Goal: Task Accomplishment & Management: Manage account settings

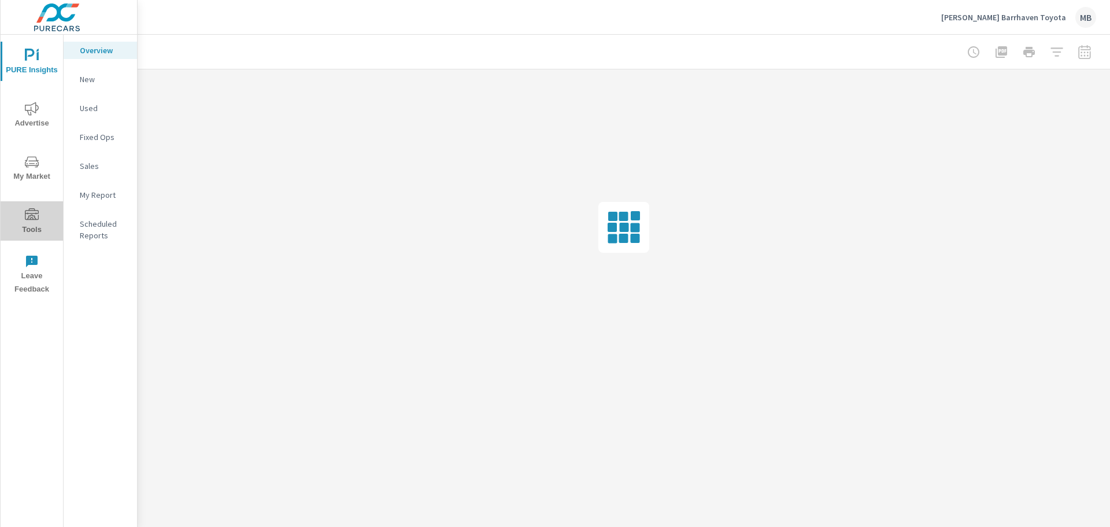
click at [38, 219] on icon "nav menu" at bounding box center [32, 214] width 14 height 12
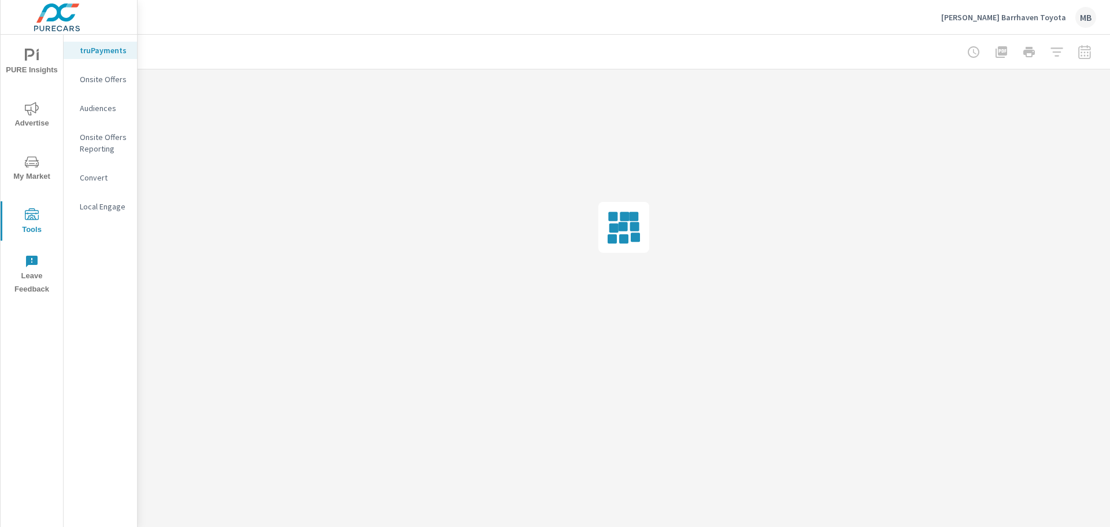
click at [105, 82] on p "Onsite Offers" at bounding box center [104, 79] width 48 height 12
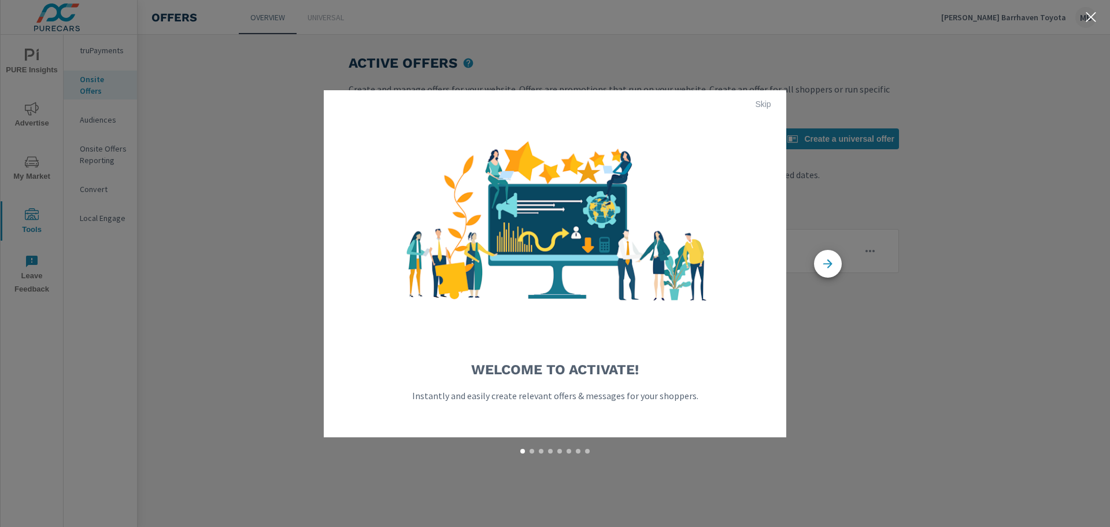
click at [762, 102] on span "Skip" at bounding box center [763, 104] width 28 height 10
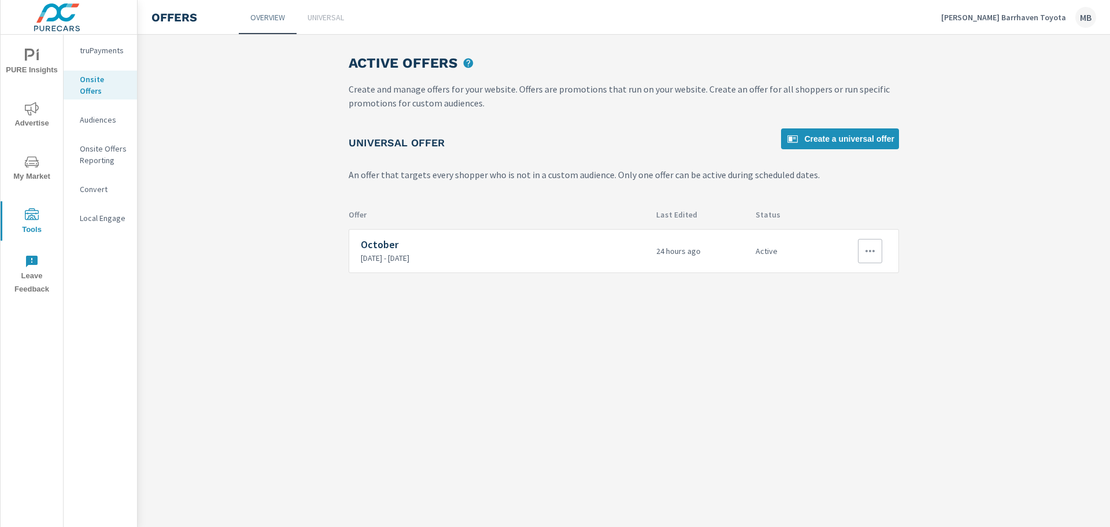
click at [875, 253] on icon "button" at bounding box center [870, 251] width 14 height 14
click at [856, 284] on link "Edit" at bounding box center [851, 278] width 64 height 28
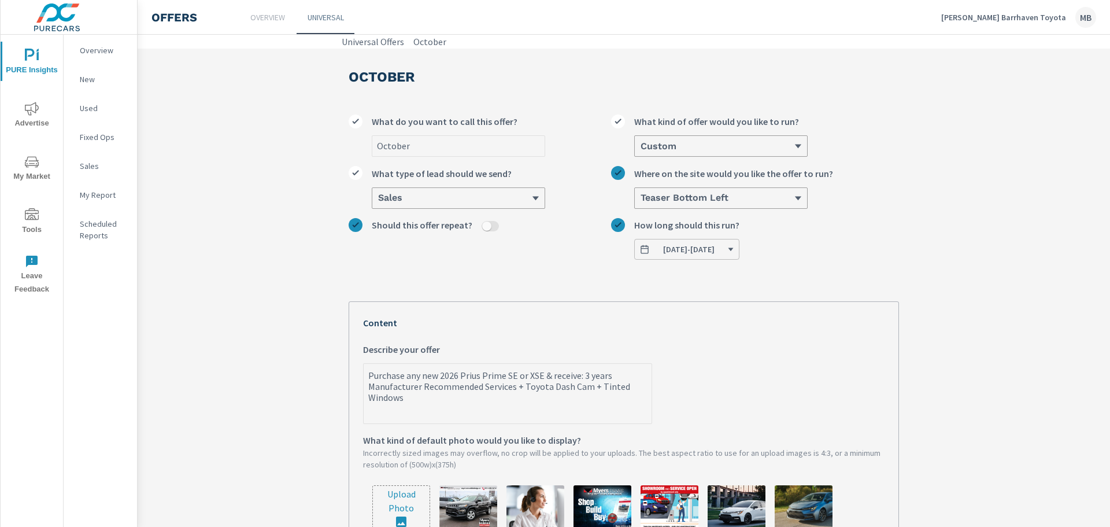
type textarea "x"
click at [549, 376] on textarea "Purchase any new 2026 Prius Prime SE or XSE & receive: 3 years Manufacturer Rec…" at bounding box center [508, 394] width 288 height 58
click at [577, 375] on textarea "Purchase any new 2026 Prius Prime SE or XSE & receive: 3 years Manufacturer Rec…" at bounding box center [508, 394] width 288 height 58
type textarea "Purchase any new 2026 Prius Prime SE or XSE & receive : 3 years Manufacturer Re…"
type textarea "x"
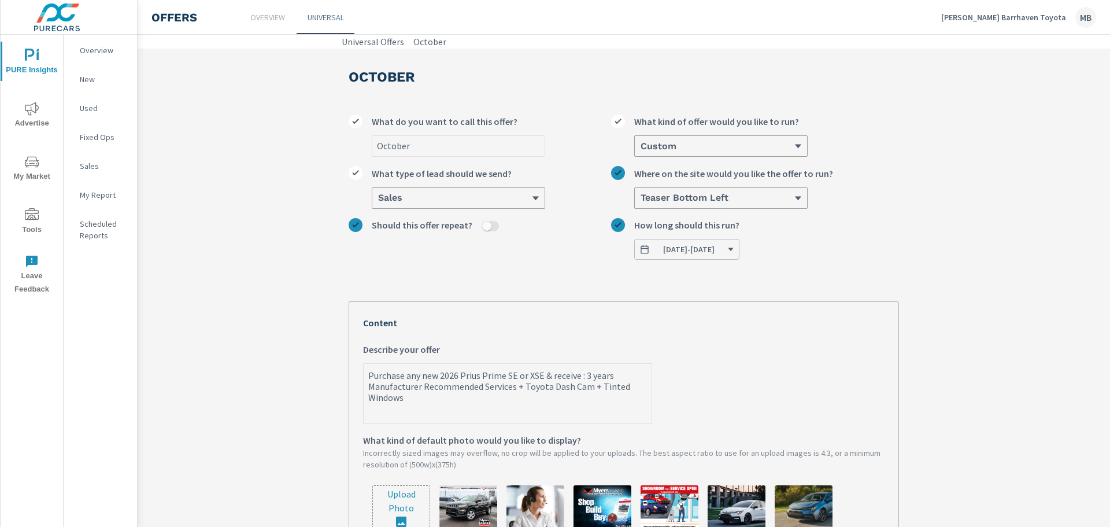
type textarea "Purchase any new 2026 Prius Prime SE or XSE & receive y: 3 years Manufacturer R…"
type textarea "x"
type textarea "Purchase any new 2026 Prius Prime SE or XSE & receive yo: 3 years Manufacturer …"
type textarea "x"
type textarea "Purchase any new 2026 Prius Prime SE or XSE & receive you: 3 years Manufacturer…"
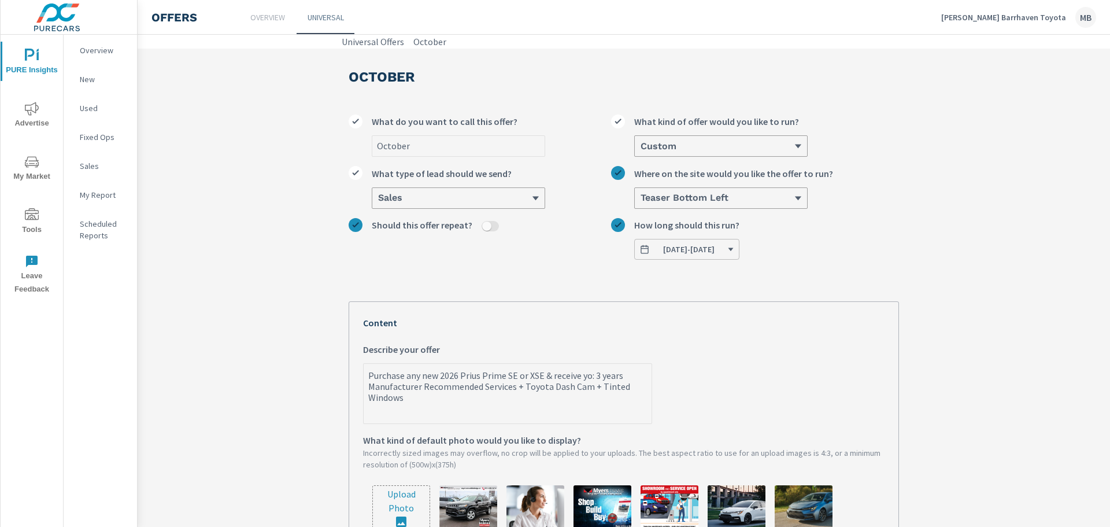
type textarea "x"
type textarea "Purchase any new 2026 Prius Prime SE or XSE & receive your: 3 years Manufacture…"
type textarea "x"
type textarea "Purchase any new 2026 Prius Prime SE or XSE & receive your : 3 years Manufactur…"
type textarea "x"
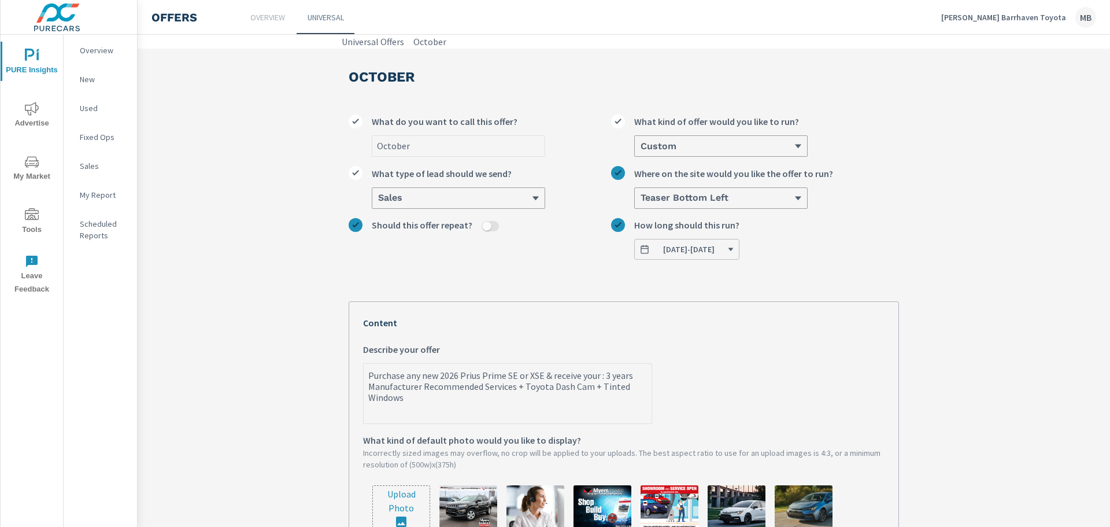
type textarea "Purchase any new 2026 Prius Prime SE or XSE & receive your c: 3 years Manufactu…"
type textarea "x"
type textarea "Purchase any new 2026 Prius Prime SE or XSE & receive your ch: 3 years Manufact…"
type textarea "x"
type textarea "Purchase any new 2026 Prius Prime SE or XSE & receive your cho: 3 years Manufac…"
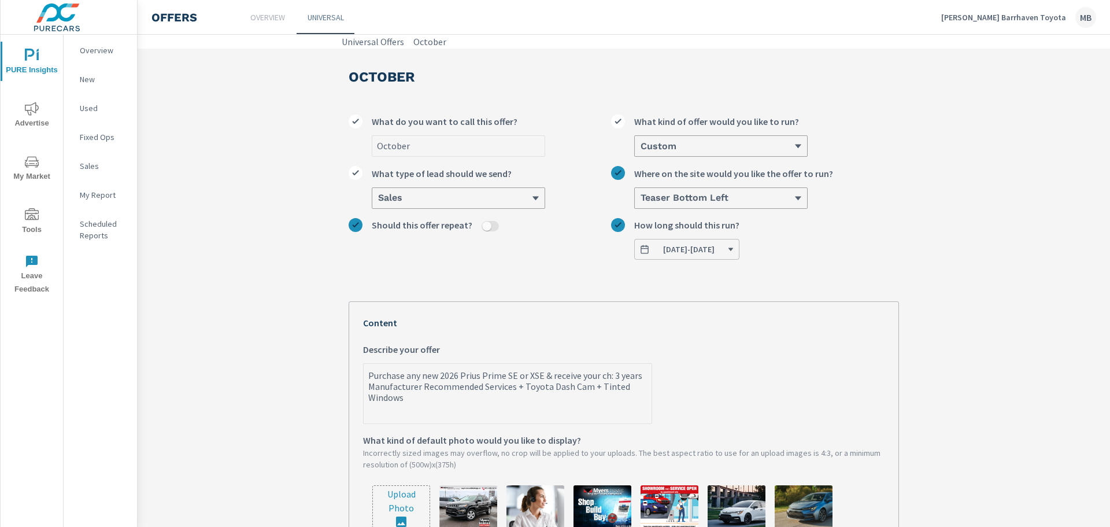
type textarea "x"
type textarea "Purchase any new 2026 Prius Prime SE or XSE & receive your [PERSON_NAME]: 3 yea…"
type textarea "x"
type textarea "Purchase any new 2026 Prius Prime SE or XSE & receive your choic: 3 years Manuf…"
type textarea "x"
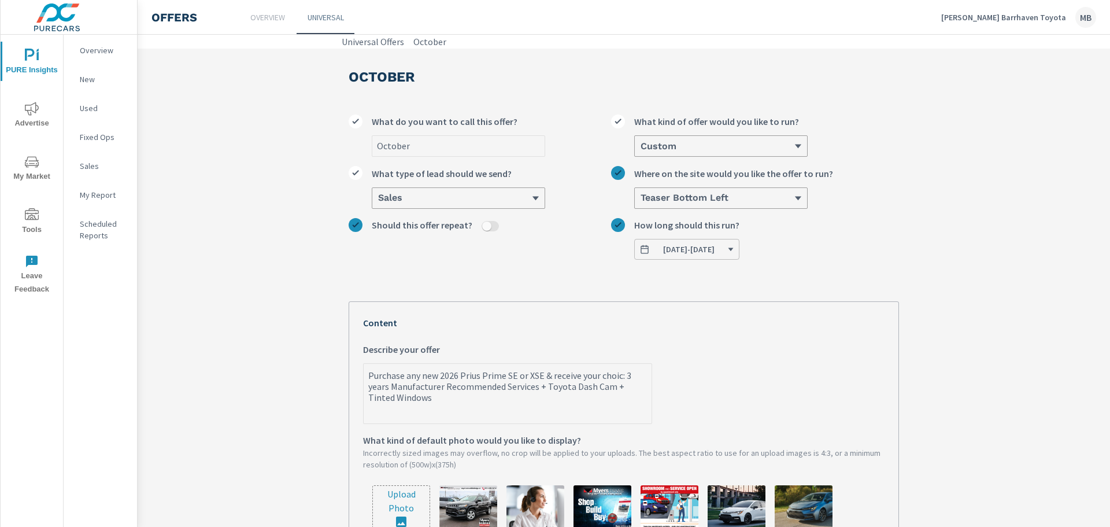
type textarea "Purchase any new 2026 Prius Prime SE or XSE & receive your choice: 3 years Manu…"
type textarea "x"
type textarea "Purchase any new 2026 Prius Prime SE or XSE & receive your choice : 3 years Man…"
type textarea "x"
type textarea "Purchase any new 2026 Prius Prime SE or XSE & receive your choice o: 3 years Ma…"
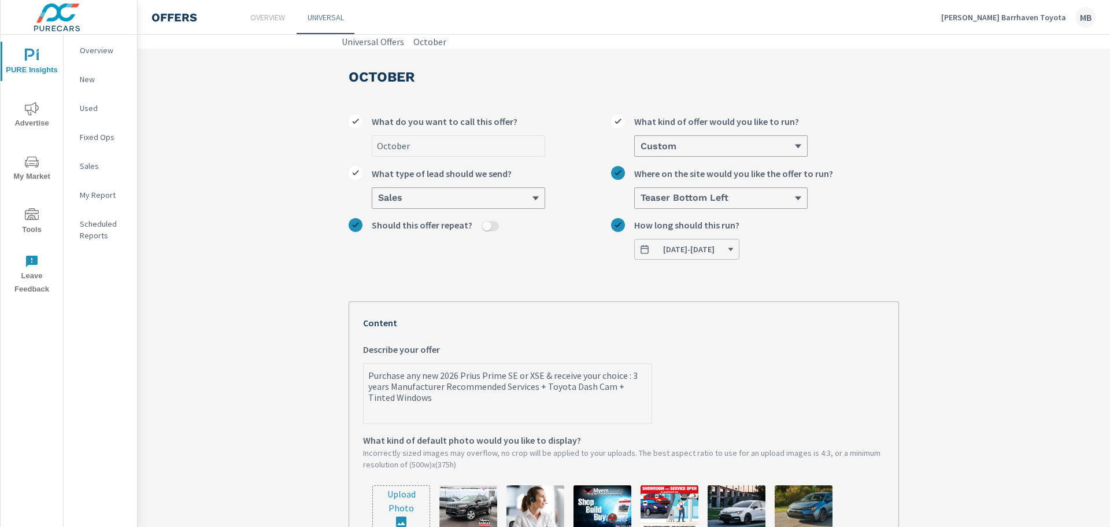
type textarea "x"
type textarea "Purchase any new 2026 Prius Prime SE or XSE & receive your choice of: 3 years M…"
type textarea "x"
type textarea "Purchase any new 2026 Prius Prime SE or XSE & receive your choice of : 3 years …"
type textarea "x"
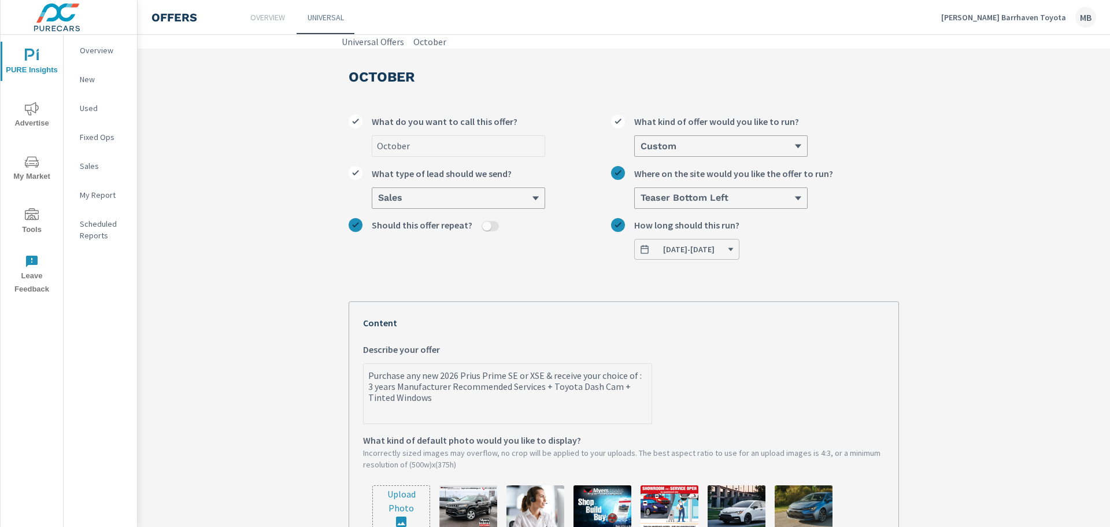
type textarea "Purchase any new 2026 Prius Prime SE or XSE & receive your choice of o: 3 years…"
type textarea "x"
type textarea "Purchase any new 2026 Prius Prime SE or XSE & receive your choice of on: 3 year…"
type textarea "x"
type textarea "Purchase any new 2026 Prius Prime SE or XSE & receive your choice of one: 3 yea…"
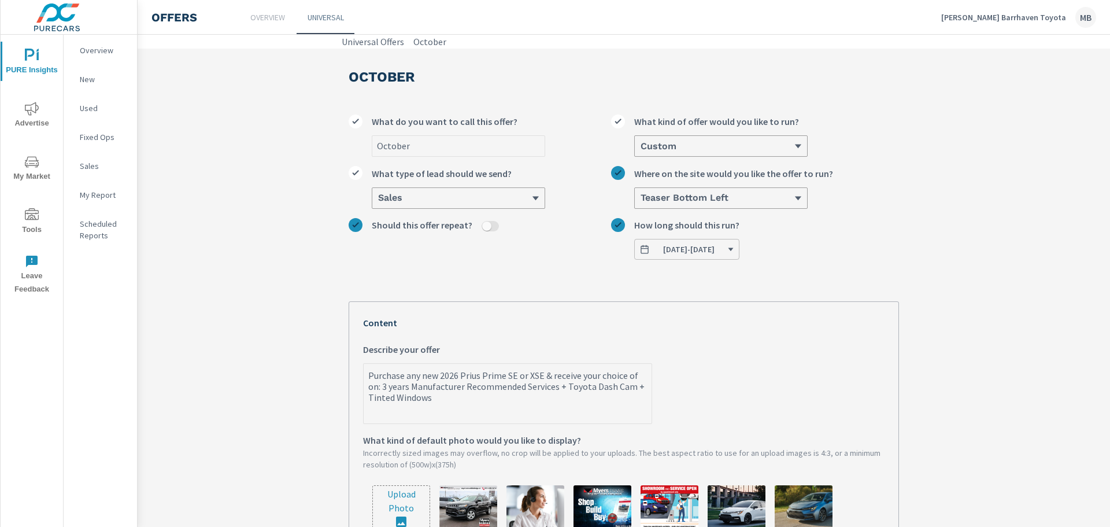
type textarea "x"
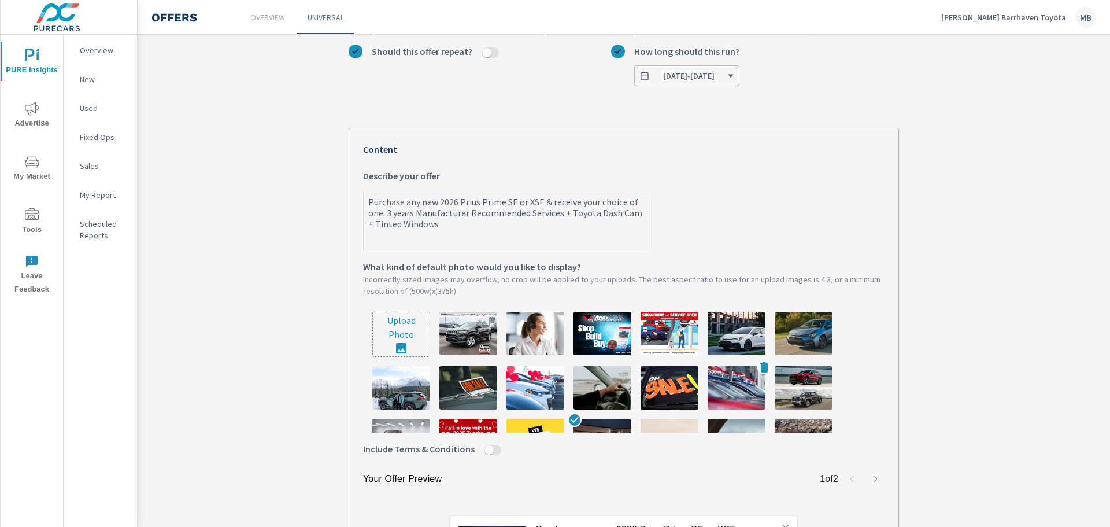
scroll to position [116, 0]
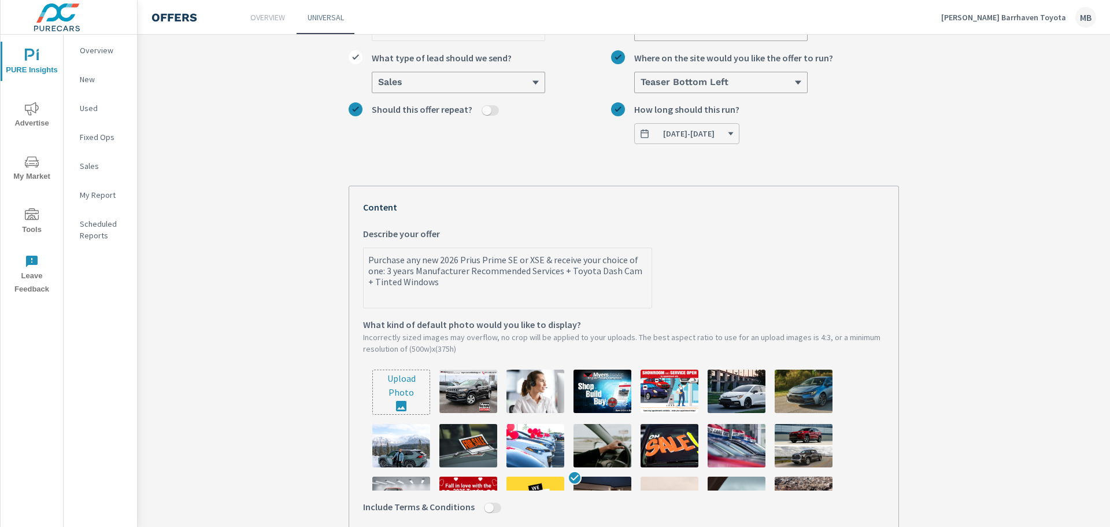
type textarea "Purchase any new 2026 Prius Prime SE or XSE & receive your choice of one : 3 ye…"
type textarea "x"
type textarea "Purchase any new 2026 Prius Prime SE or XSE & receive your choice of one o: 3 y…"
type textarea "x"
type textarea "Purchase any new 2026 Prius Prime SE or XSE & receive your choice of one of: 3 …"
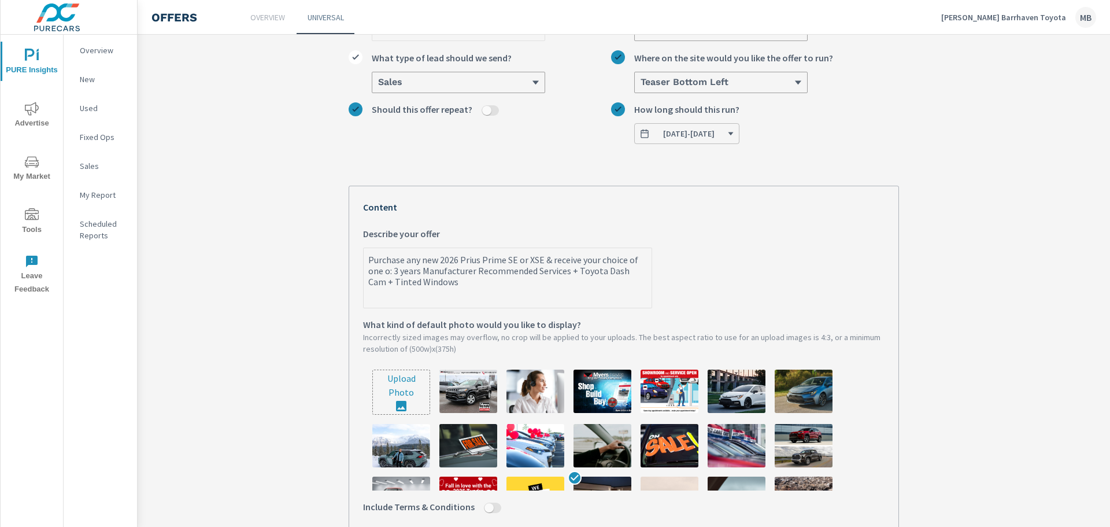
type textarea "x"
type textarea "Purchase any new 2026 Prius Prime SE or XSE & receive your choice of one of : 3…"
type textarea "x"
type textarea "Purchase any new 2026 Prius Prime SE or XSE & receive your choice of one of t: …"
type textarea "x"
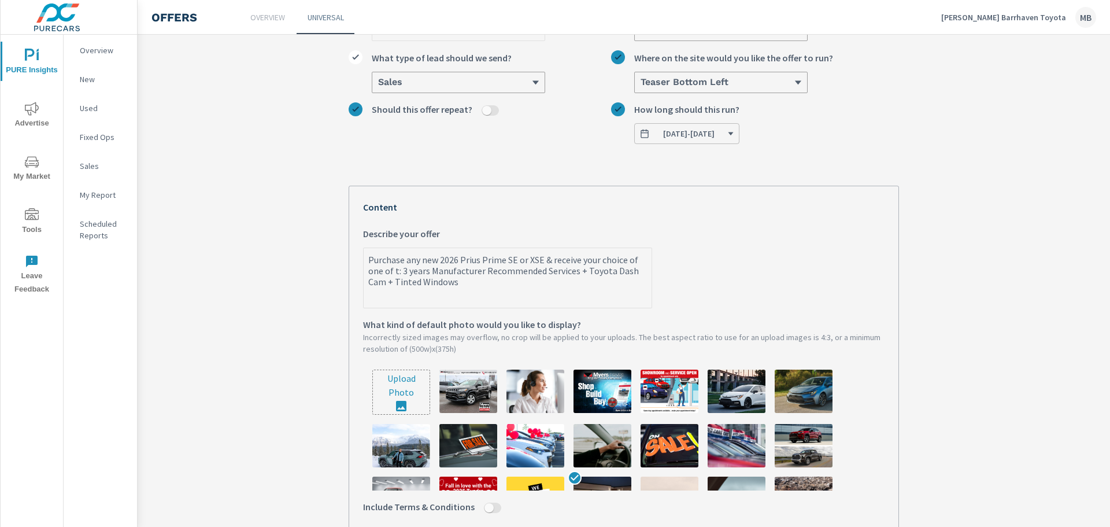
type textarea "Purchase any new 2026 Prius Prime SE or XSE & receive your choice of one of th:…"
type textarea "x"
type textarea "Purchase any new 2026 Prius Prime SE or XSE & receive your choice of one of the…"
type textarea "x"
type textarea "Purchase any new 2026 Prius Prime SE or XSE & receive your choice of one of the…"
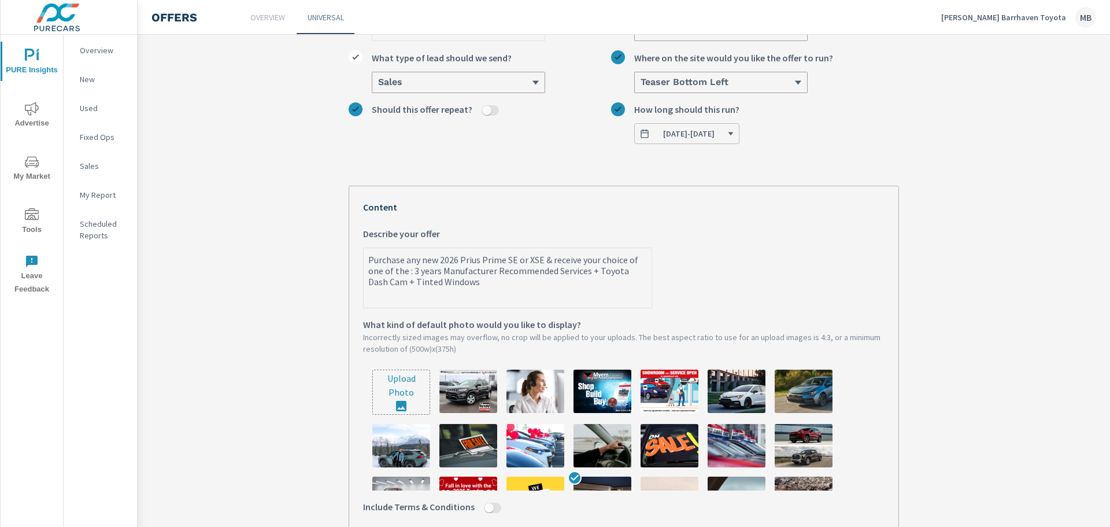
type textarea "x"
type textarea "Purchase any new 2026 Prius Prime SE or XSE & receive your choice of one of the…"
type textarea "x"
type textarea "Purchase any new 2026 Prius Prime SE or XSE & receive your choice of one of the…"
type textarea "x"
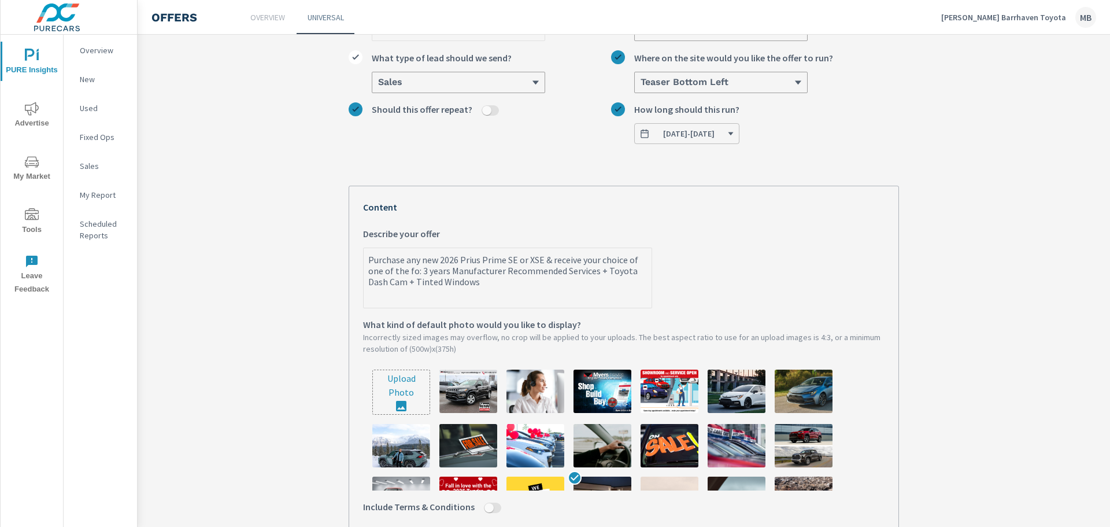
type textarea "Purchase any new 2026 Prius Prime SE or XSE & receive your choice of one of the…"
type textarea "x"
type textarea "Purchase any new 2026 Prius Prime SE or XSE & receive your choice of one of the…"
type textarea "x"
type textarea "Purchase any new 2026 Prius Prime SE or XSE & receive your choice of one of the…"
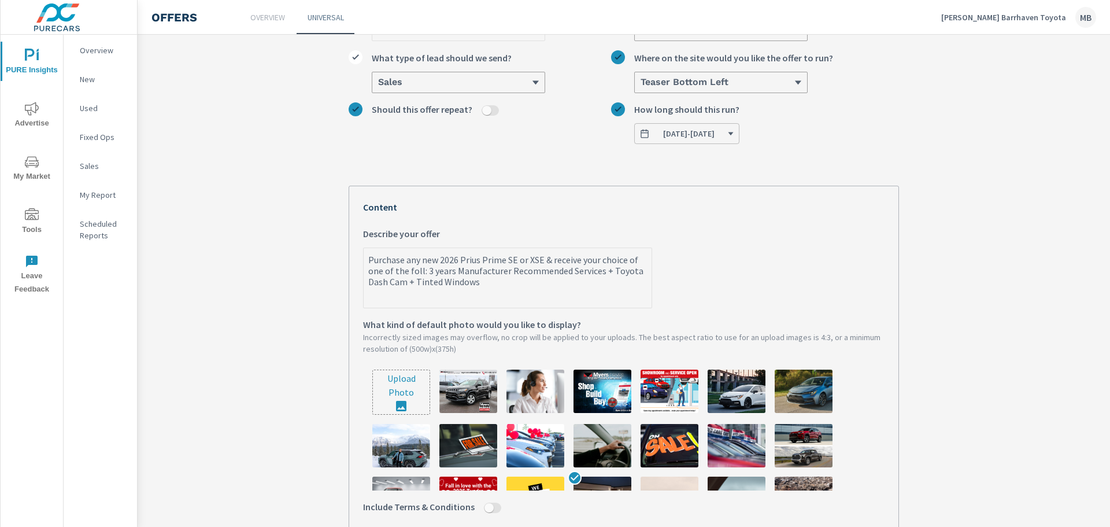
type textarea "x"
type textarea "Purchase any new 2026 Prius Prime SE or XSE & receive your choice of one of the…"
type textarea "x"
type textarea "Purchase any new 2026 Prius Prime SE or XSE & receive your choice of one of the…"
type textarea "x"
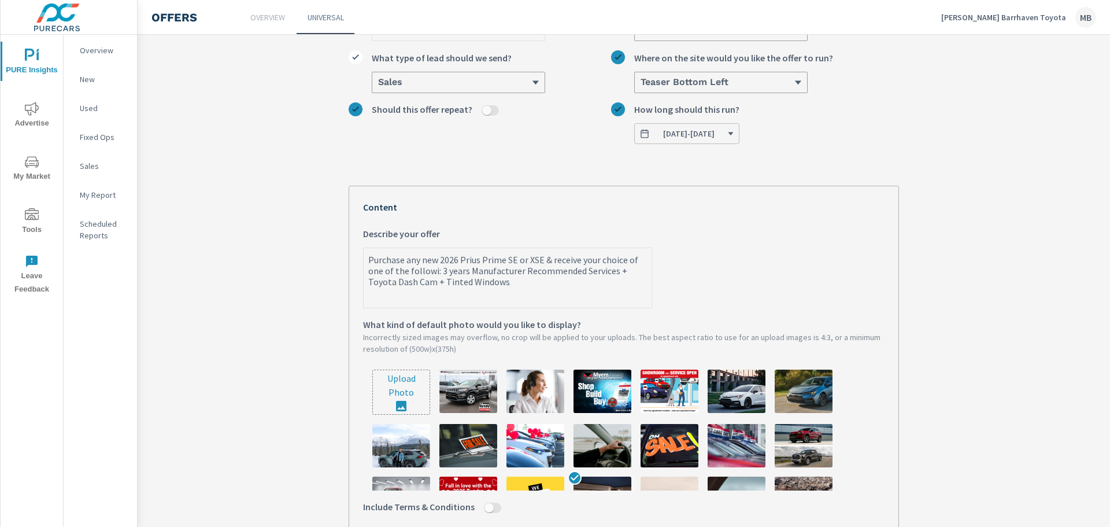
type textarea "Purchase any new 2026 Prius Prime SE or XSE & receive your choice of one of the…"
type textarea "x"
type textarea "Purchase any new 2026 Prius Prime SE or XSE & receive your choice of one of the…"
type textarea "x"
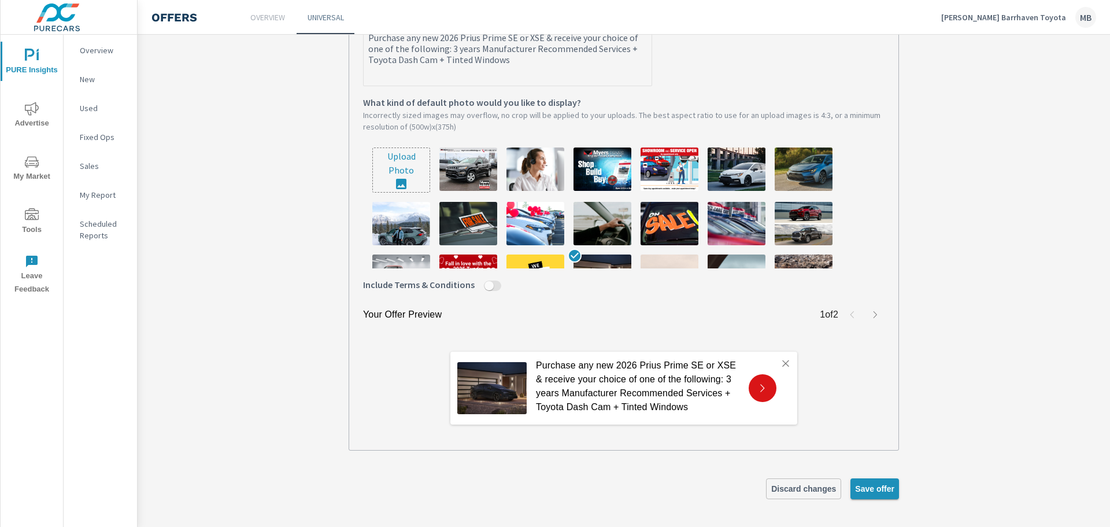
type textarea "Purchase any new 2026 Prius Prime SE or XSE & receive your choice of one of the…"
click at [878, 486] on span "Save offer" at bounding box center [874, 488] width 39 height 10
type textarea "x"
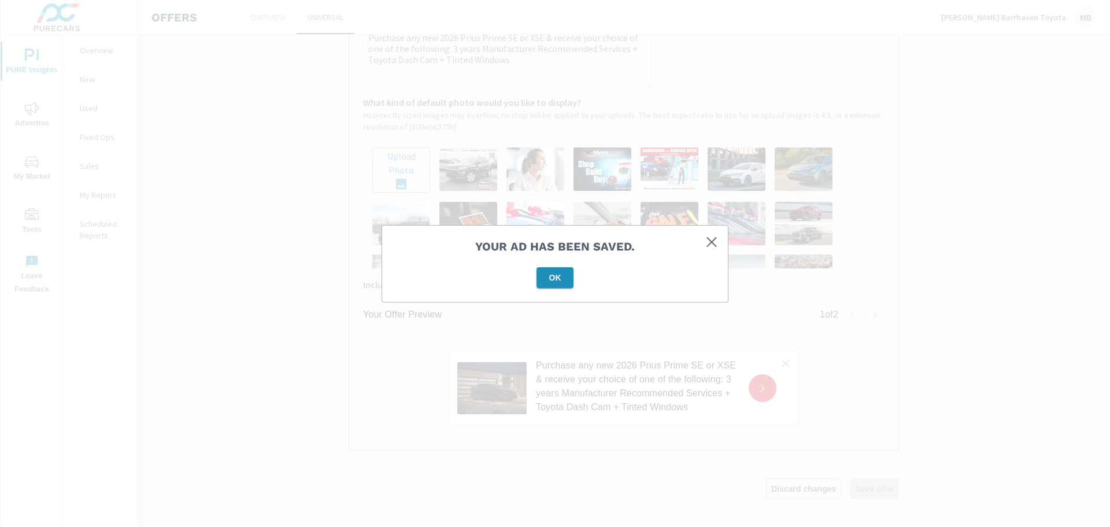
click at [569, 283] on button "OK" at bounding box center [555, 277] width 37 height 21
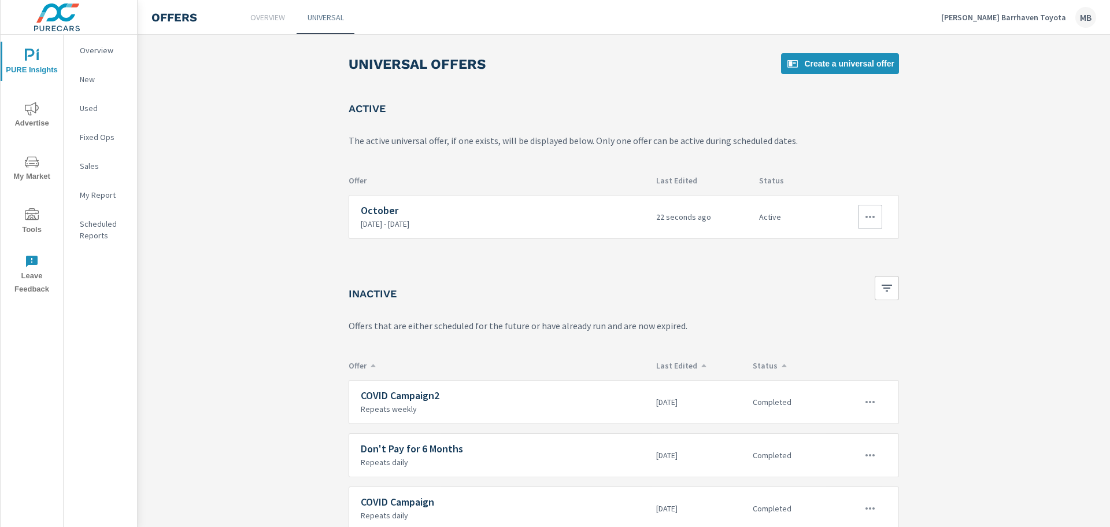
click at [858, 217] on button "button" at bounding box center [870, 217] width 24 height 24
click at [842, 243] on link "Edit" at bounding box center [847, 244] width 64 height 28
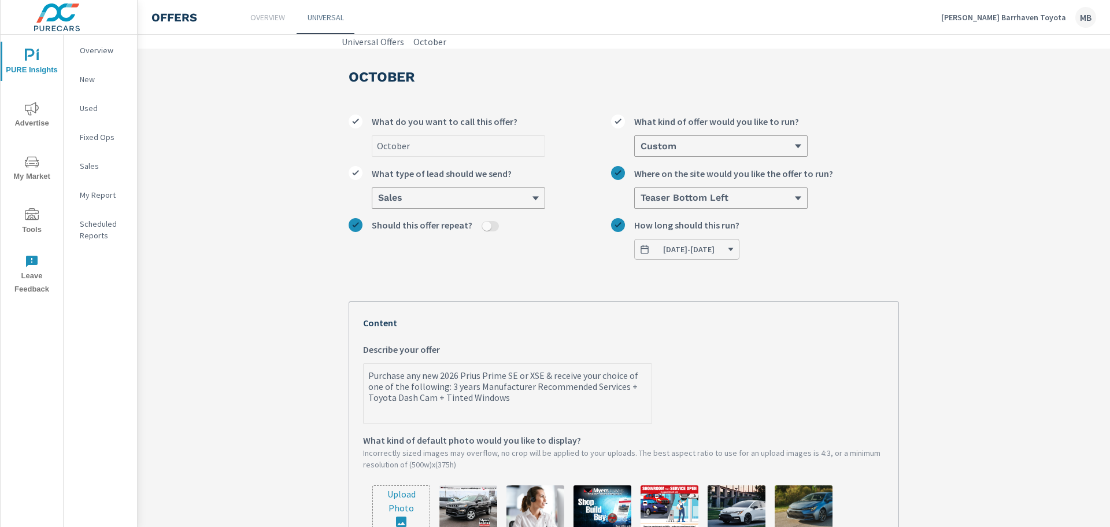
type textarea "x"
click at [630, 388] on textarea "Purchase any new 2026 Prius Prime SE or XSE & receive your choice of one of the…" at bounding box center [508, 394] width 288 height 58
type textarea "Purchase any new 2026 Prius Prime SE or XSE & receive your choice of one of the…"
type textarea "x"
type textarea "Purchase any new 2026 Prius Prime SE or XSE & receive your choice of one of the…"
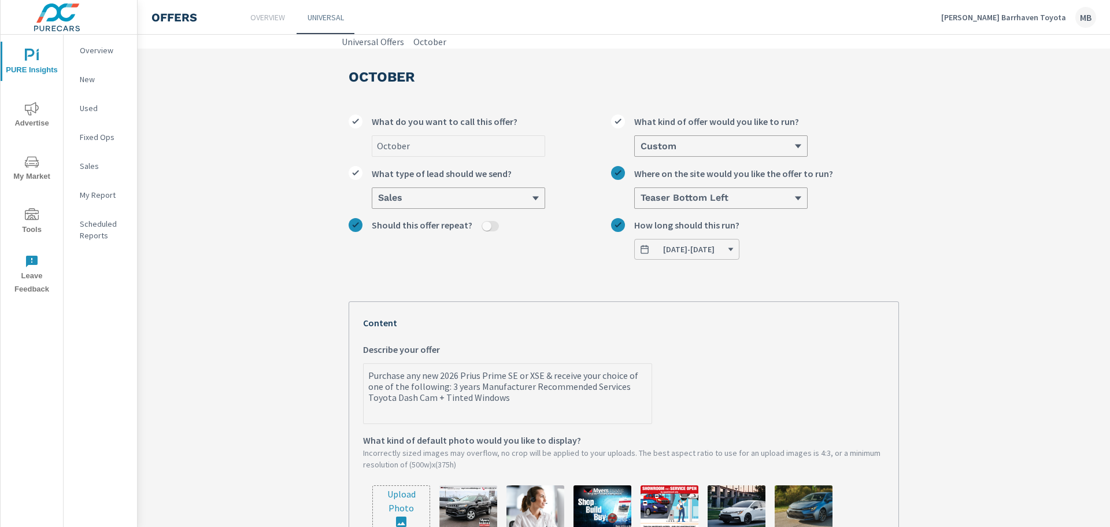
type textarea "x"
type textarea "Purchase any new 2026 Prius Prime SE or XSE & receive your choice of one of the…"
type textarea "x"
type textarea "Purchase any new 2026 Prius Prime SE or XSE & receive your choice of one of the…"
type textarea "x"
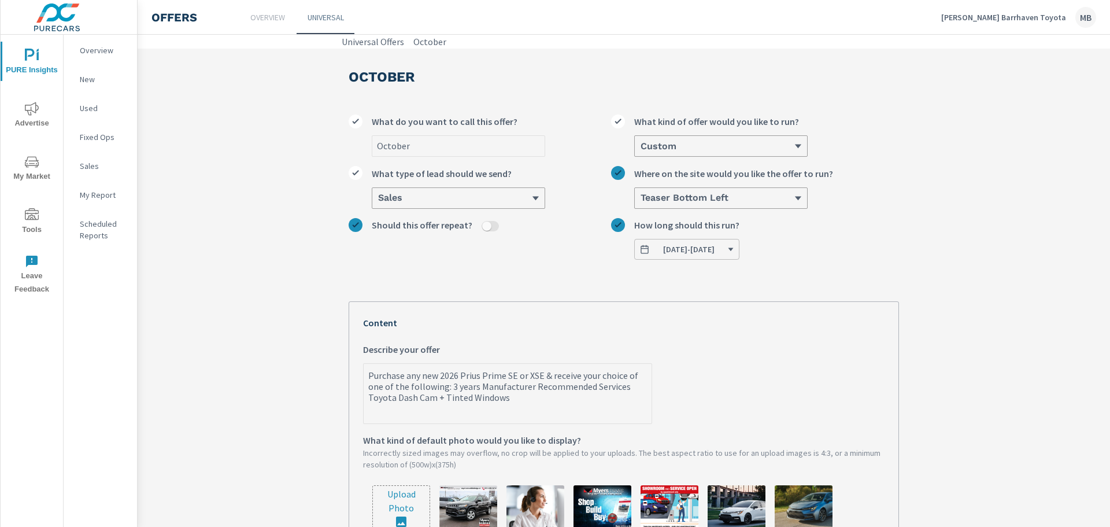
type textarea "Purchase any new 2026 Prius Prime SE or XSE & receive your choice of one of the…"
type textarea "x"
click at [440, 404] on textarea "Purchase any new 2026 Prius Prime SE or XSE & receive your choice of one of the…" at bounding box center [508, 394] width 288 height 58
type textarea "Purchase any new 2026 Prius Prime SE or XSE & receive your choice of one of the…"
type textarea "x"
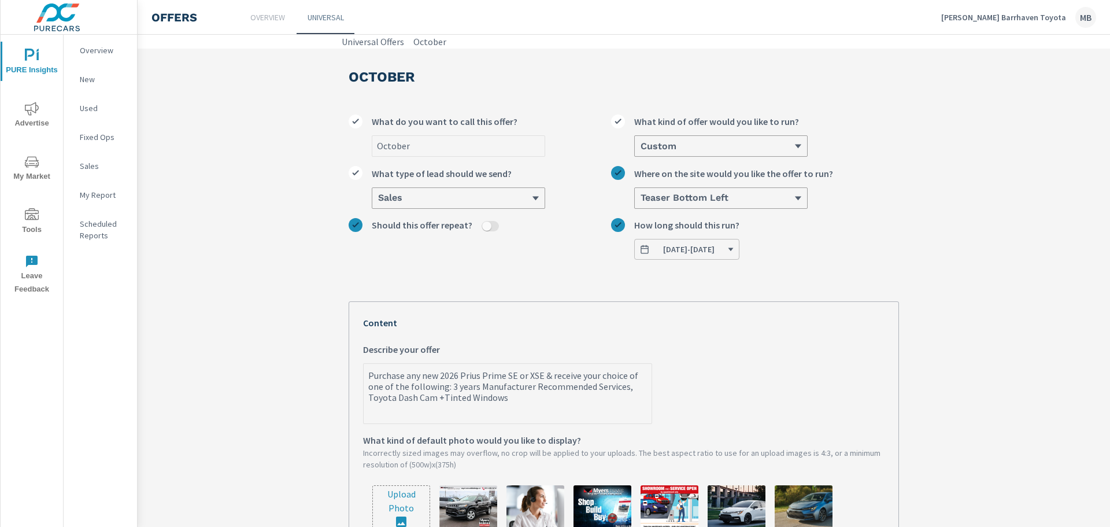
type textarea "Purchase any new 2026 Prius Prime SE or XSE & receive your choice of one of the…"
type textarea "x"
type textarea "Purchase any new 2026 Prius Prime SE or XSE & receive your choice of one of the…"
type textarea "x"
type textarea "Purchase any new 2026 Prius Prime SE or XSE & receive your choice of one of the…"
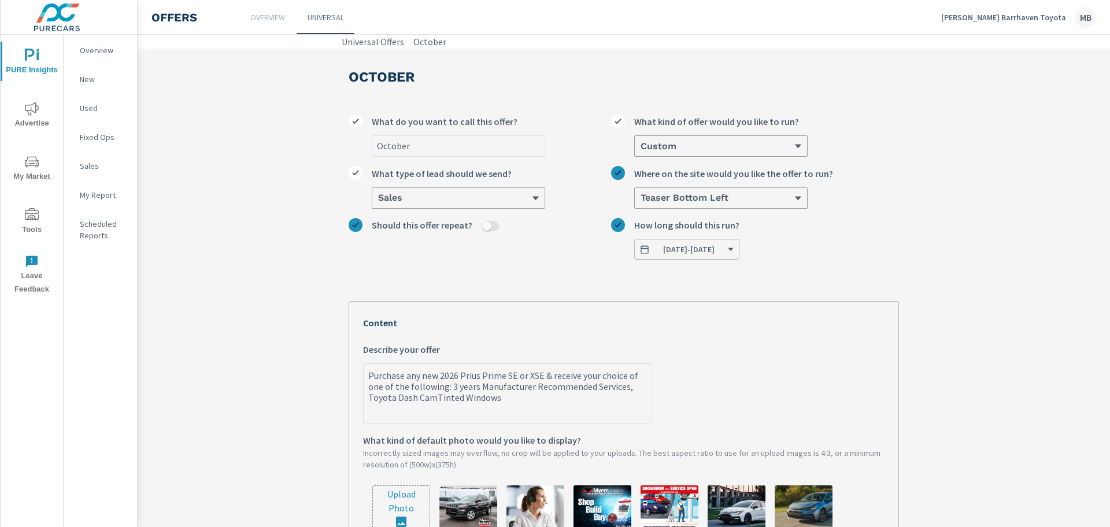
type textarea "x"
type textarea "Purchase any new 2026 Prius Prime SE or XSE & receive your choice of one of the…"
type textarea "x"
type textarea "Purchase any new 2026 Prius Prime SE or XSE & receive your choice of one of the…"
type textarea "x"
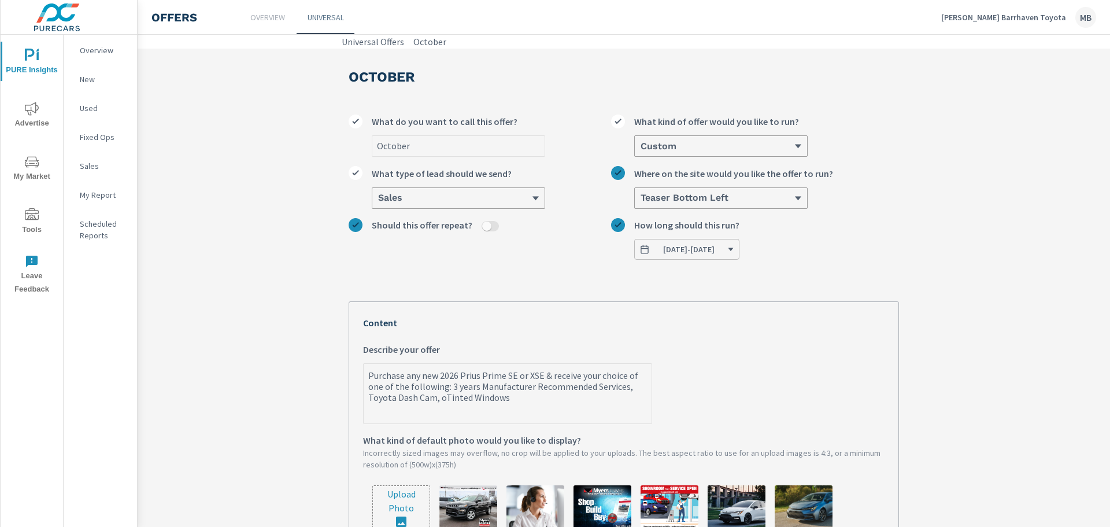
type textarea "Purchase any new 2026 Prius Prime SE or XSE & receive your choice of one of the…"
type textarea "x"
type textarea "Purchase any new 2026 Prius Prime SE or XSE & receive your choice of one of the…"
type textarea "x"
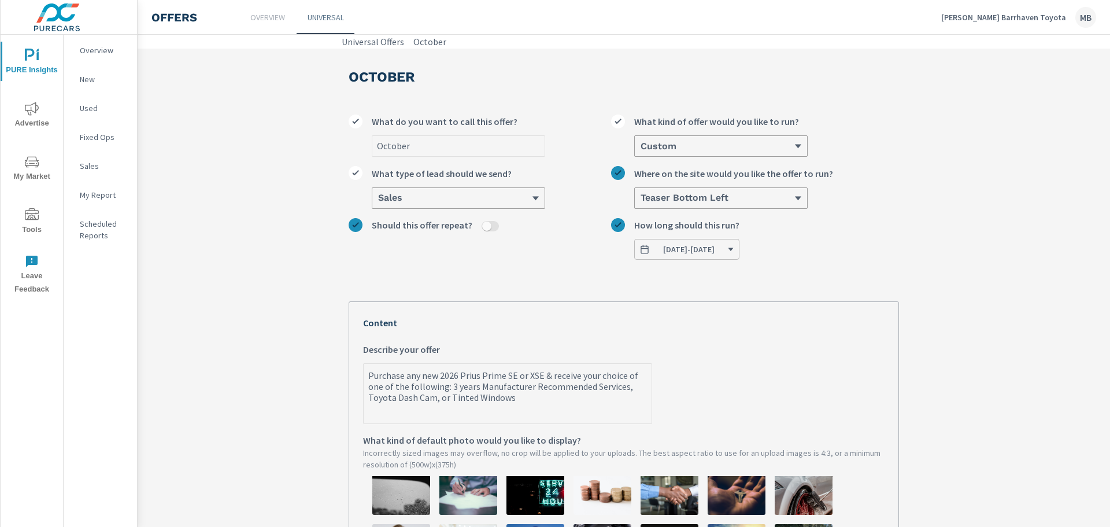
click at [567, 399] on textarea "Purchase any new 2026 Prius Prime SE or XSE & receive your choice of one of the…" at bounding box center [508, 394] width 288 height 58
type textarea "Purchase any new 2026 Prius Prime SE or XSE & receive your choice of one of the…"
type textarea "x"
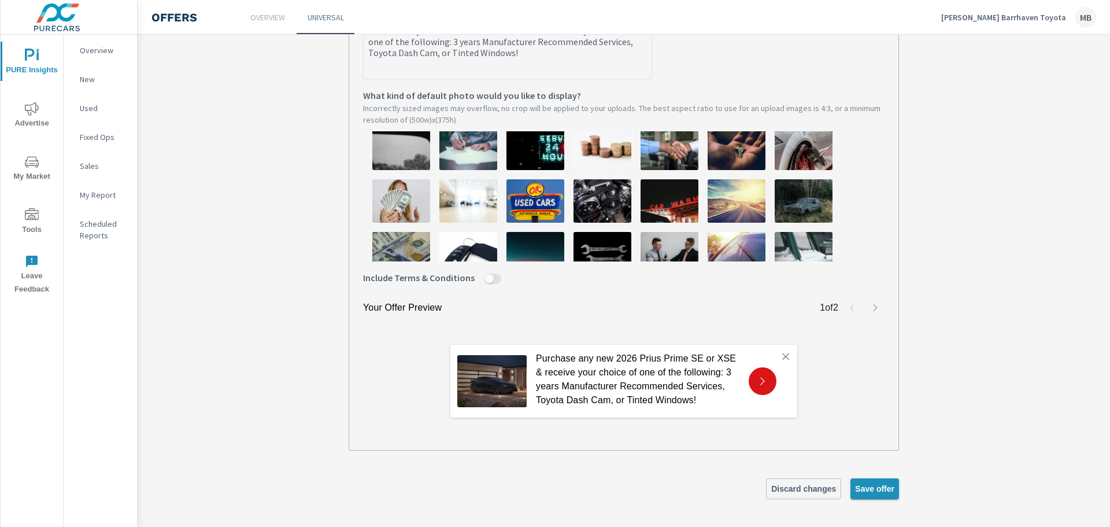
type textarea "Purchase any new 2026 Prius Prime SE or XSE & receive your choice of one of the…"
click at [882, 491] on span "Save offer" at bounding box center [874, 488] width 39 height 10
type textarea "x"
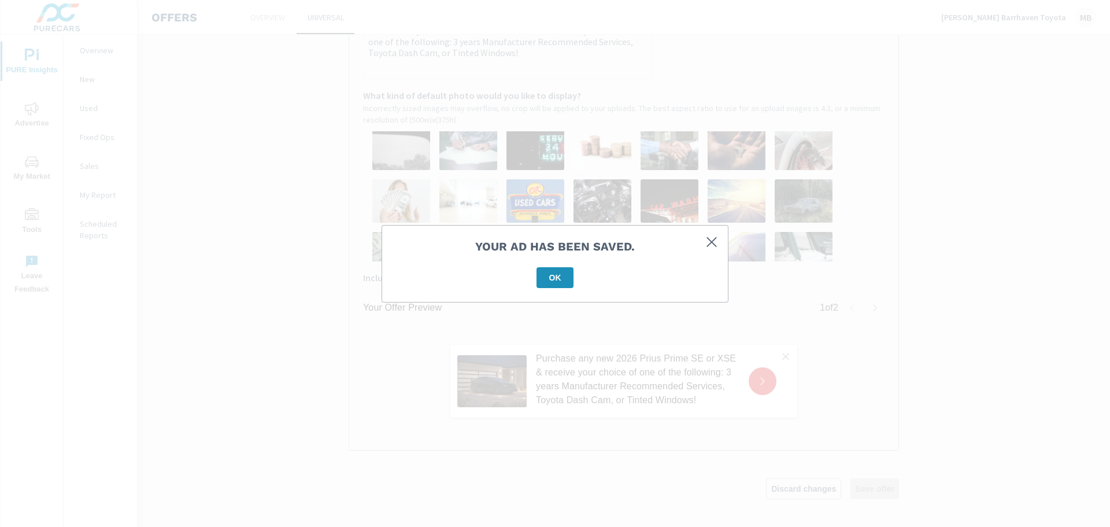
click at [541, 266] on div "Your ad has been saved. OK" at bounding box center [555, 264] width 346 height 76
click at [547, 274] on span "OK" at bounding box center [555, 277] width 28 height 10
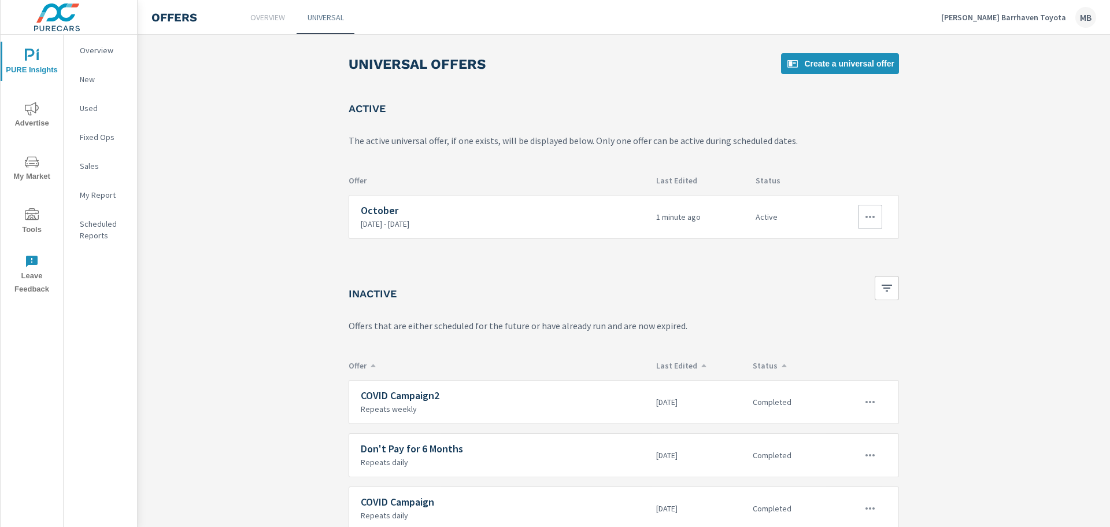
click at [870, 212] on icon "button" at bounding box center [870, 217] width 14 height 14
click at [840, 243] on link "Edit" at bounding box center [847, 244] width 64 height 28
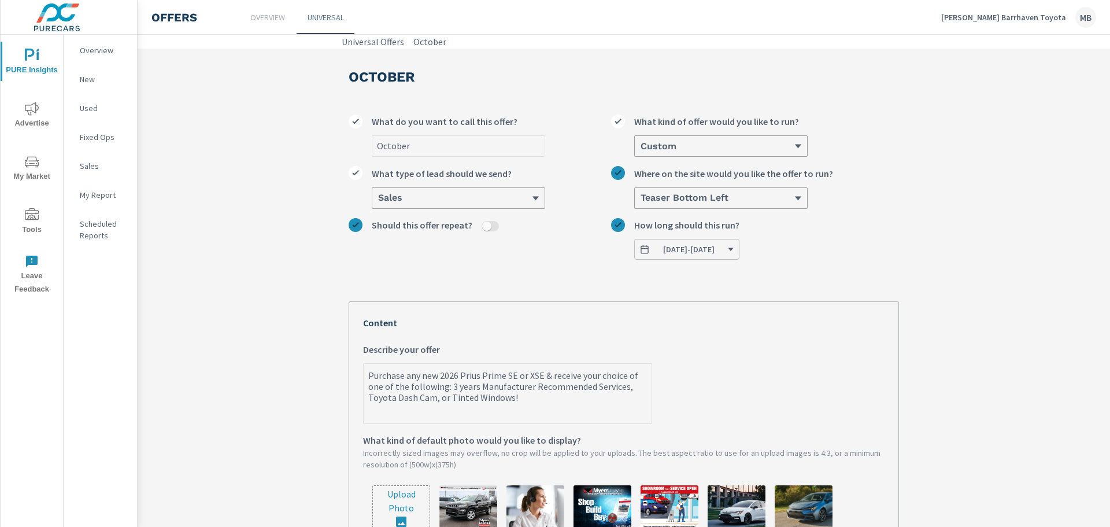
scroll to position [116, 0]
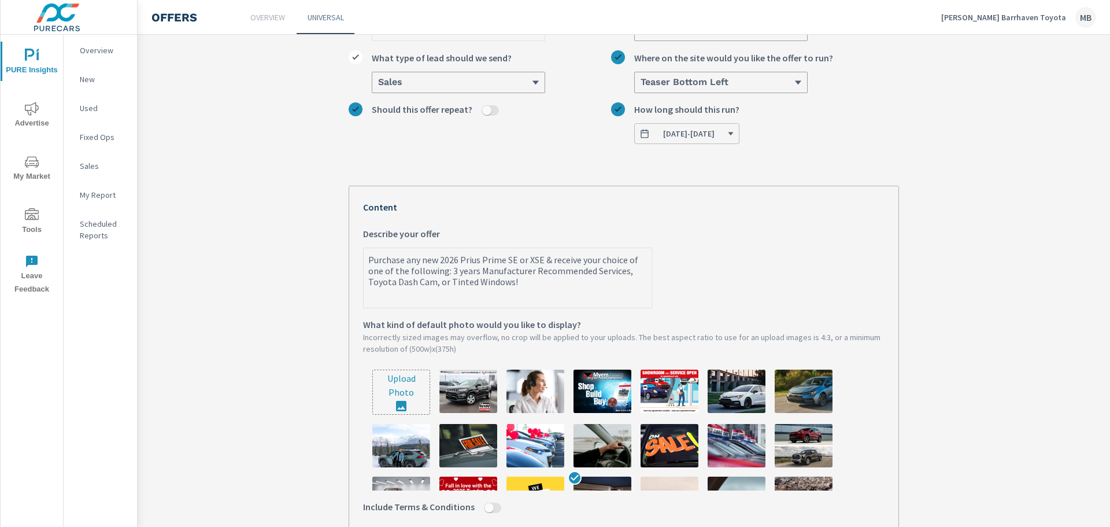
type textarea "x"
click at [579, 289] on textarea "Purchase any new 2026 Prius Prime SE or XSE & receive your choice of one of the…" at bounding box center [508, 279] width 288 height 58
type textarea "Purchase any new 2026 Prius Prime SE or XSE & receive your choice of one of the…"
type textarea "x"
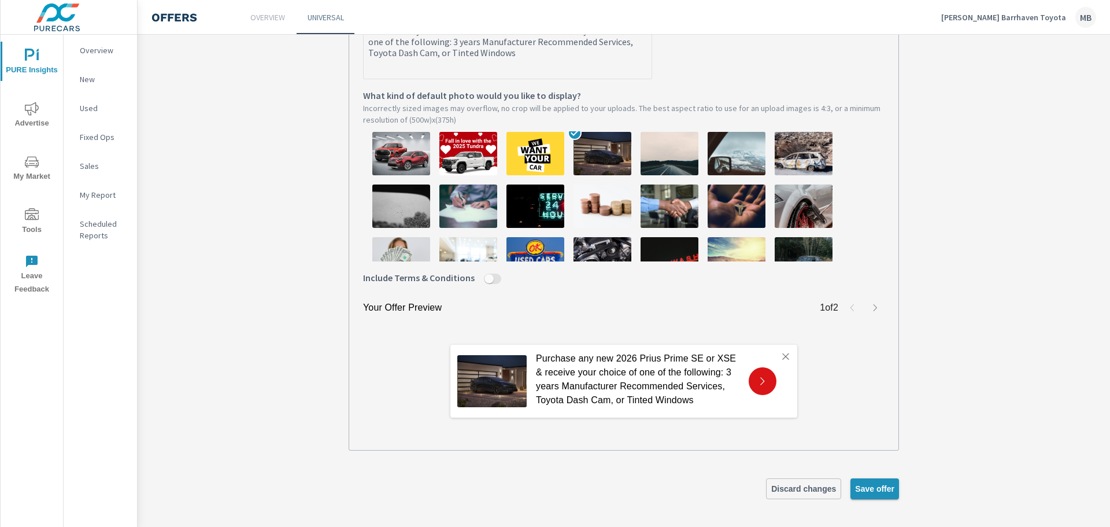
type textarea "Purchase any new 2026 Prius Prime SE or XSE & receive your choice of one of the…"
click at [868, 492] on span "Save offer" at bounding box center [874, 488] width 39 height 10
type textarea "x"
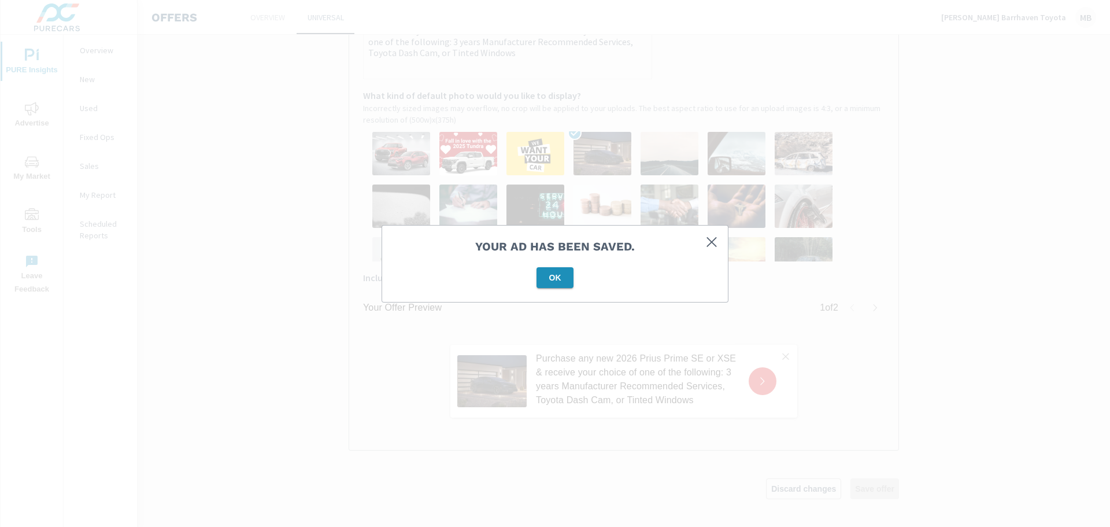
click at [546, 278] on span "OK" at bounding box center [555, 277] width 28 height 10
